Goal: Information Seeking & Learning: Learn about a topic

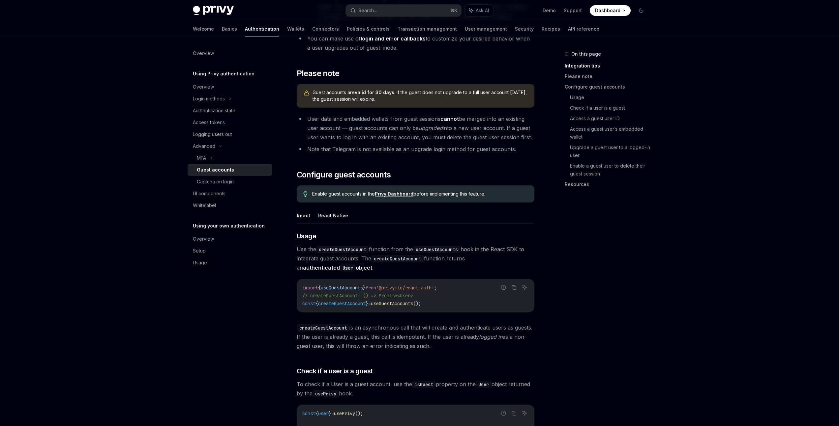
scroll to position [385, 0]
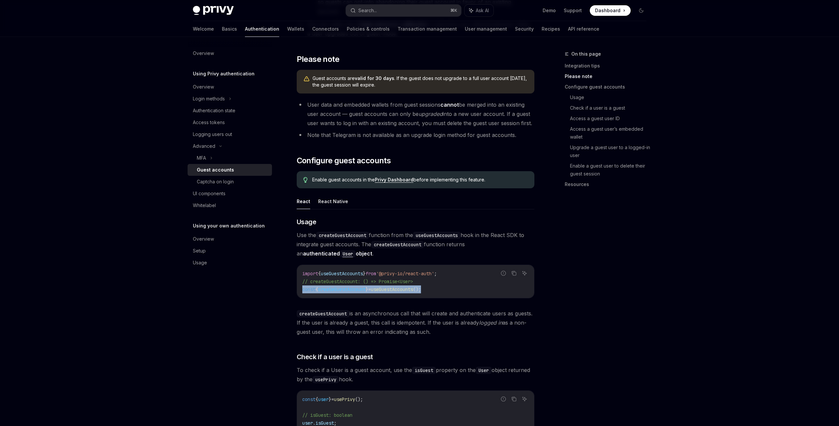
drag, startPoint x: 437, startPoint y: 272, endPoint x: 303, endPoint y: 272, distance: 133.4
click at [303, 273] on code "import { useGuestAccounts } from '@privy-io/react-auth' ; // createGuestAccount…" at bounding box center [415, 282] width 226 height 24
copy span "onst { createGuestAccount } = useGuestAccounts ();"
click at [666, 271] on div "Privy Docs home page Search... ⌘ K Ask AI Demo Support Dashboard Dashboard Sear…" at bounding box center [419, 322] width 839 height 1414
drag, startPoint x: 447, startPoint y: 271, endPoint x: 303, endPoint y: 270, distance: 144.0
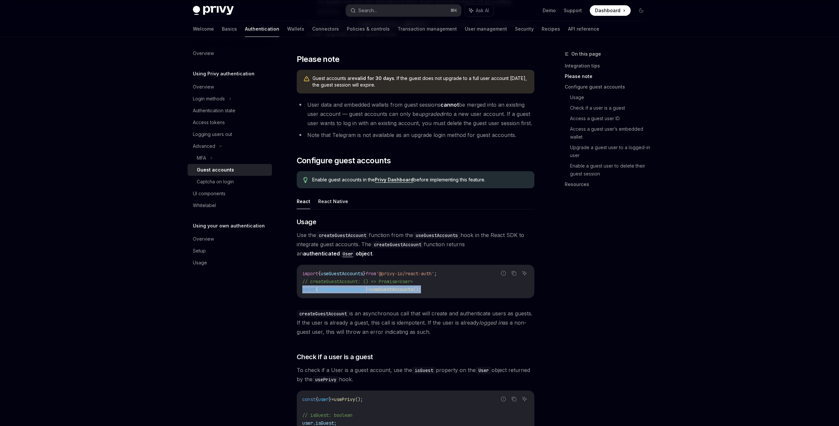
click at [303, 271] on code "import { useGuestAccounts } from '@privy-io/react-auth' ; // createGuestAccount…" at bounding box center [415, 282] width 226 height 24
copy span "onst { createGuestAccount } = useGuestAccounts ();"
click at [494, 270] on code "import { useGuestAccounts } from '@privy-io/react-auth' ; // createGuestAccount…" at bounding box center [415, 282] width 226 height 24
drag, startPoint x: 437, startPoint y: 273, endPoint x: 302, endPoint y: 274, distance: 134.8
click at [302, 274] on code "import { useGuestAccounts } from '@privy-io/react-auth' ; // createGuestAccount…" at bounding box center [415, 282] width 226 height 24
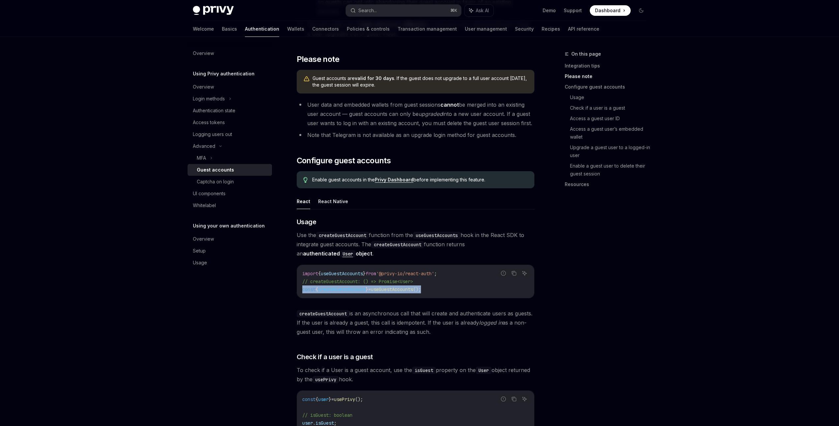
copy span "const { createGuestAccount } = useGuestAccounts ();"
click at [374, 14] on div "Search..." at bounding box center [367, 11] width 18 height 8
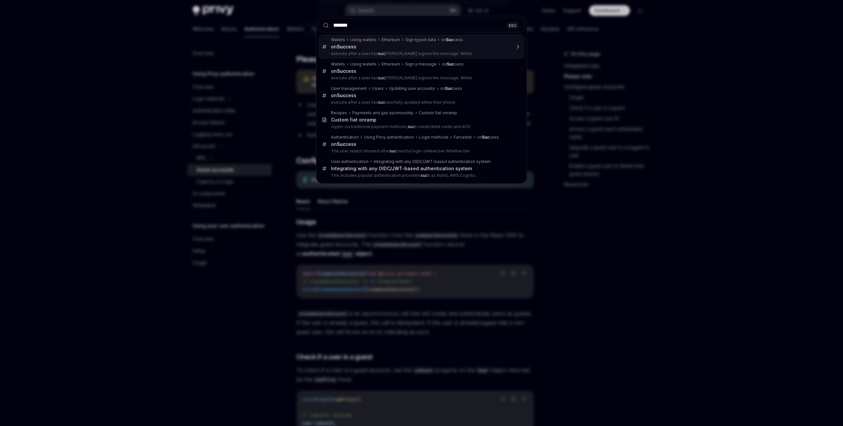
type input "********"
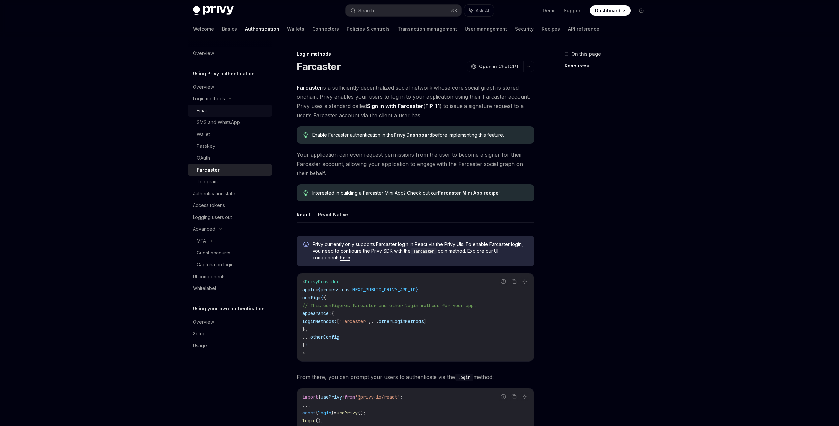
click at [215, 112] on div "Email" at bounding box center [232, 111] width 71 height 8
type textarea "*"
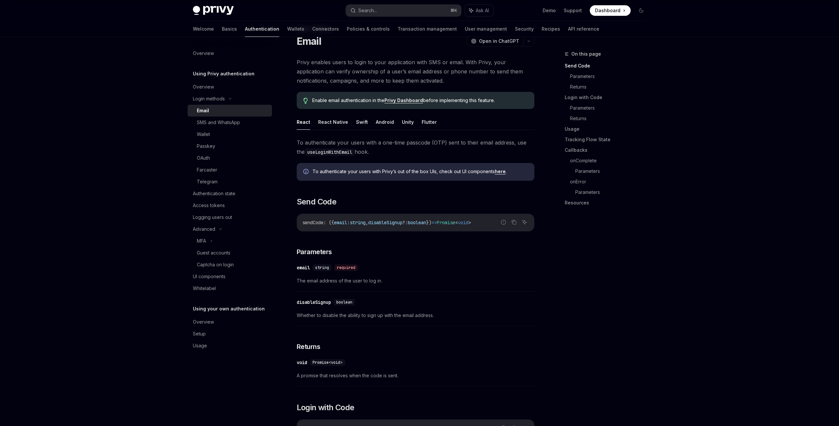
scroll to position [25, 0]
click at [388, 12] on button "Search... ⌘ K" at bounding box center [403, 11] width 115 height 12
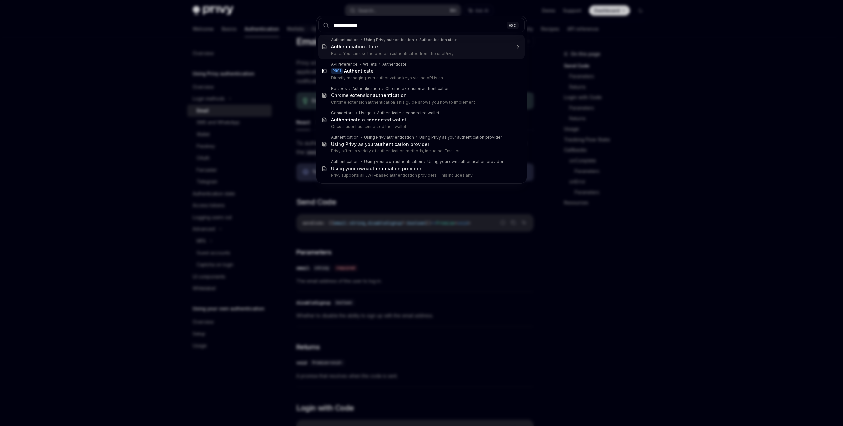
type input "**********"
type textarea "*"
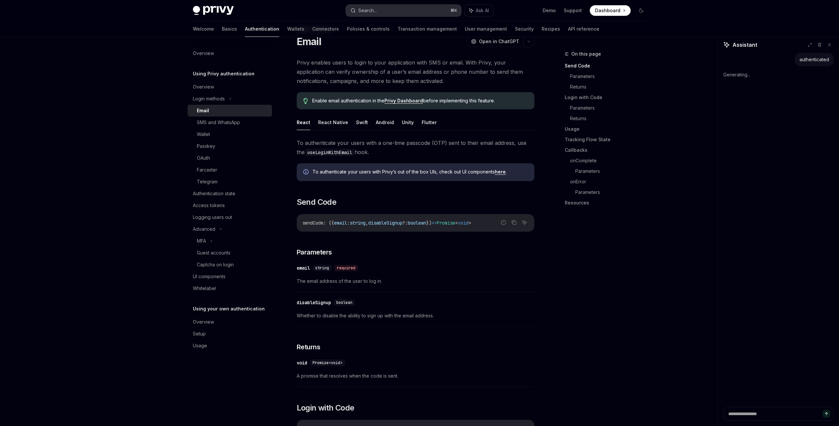
click at [381, 7] on button "Search... ⌘ K" at bounding box center [403, 11] width 115 height 12
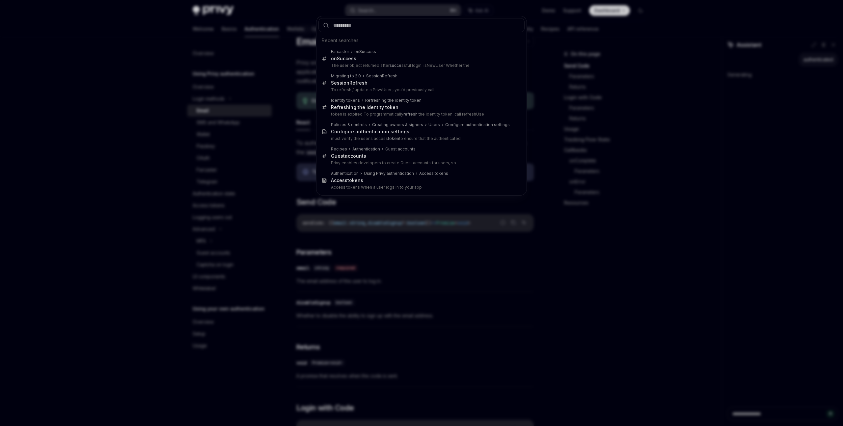
type input "*"
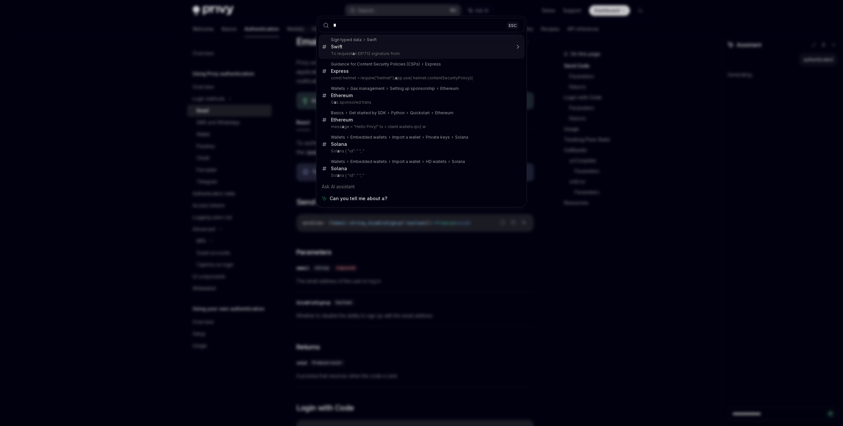
type textarea "*"
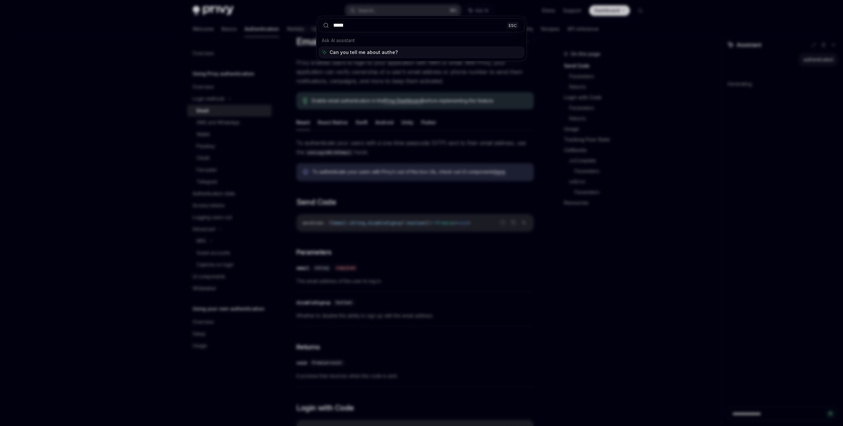
type input "******"
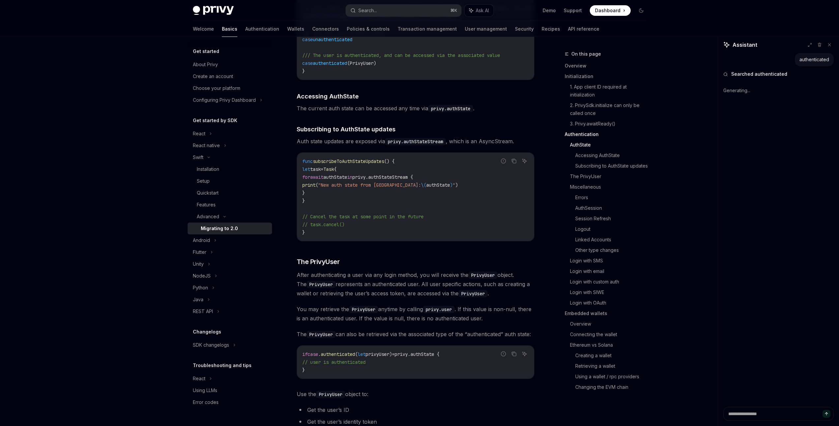
scroll to position [650, 0]
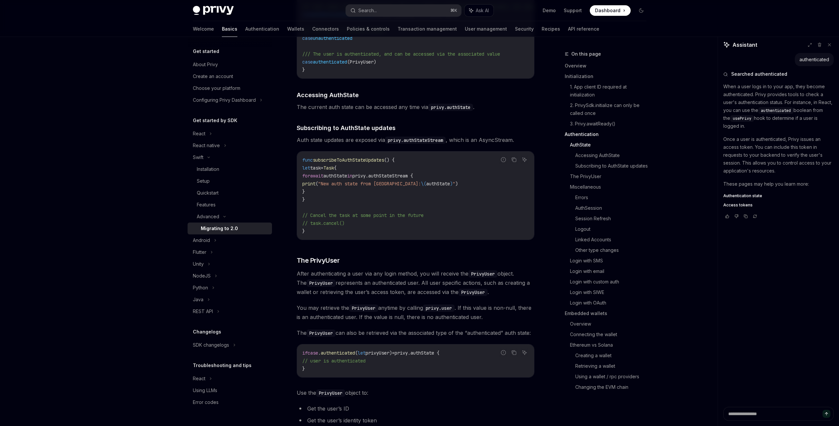
type textarea "*"
